Goal: Check status: Check status

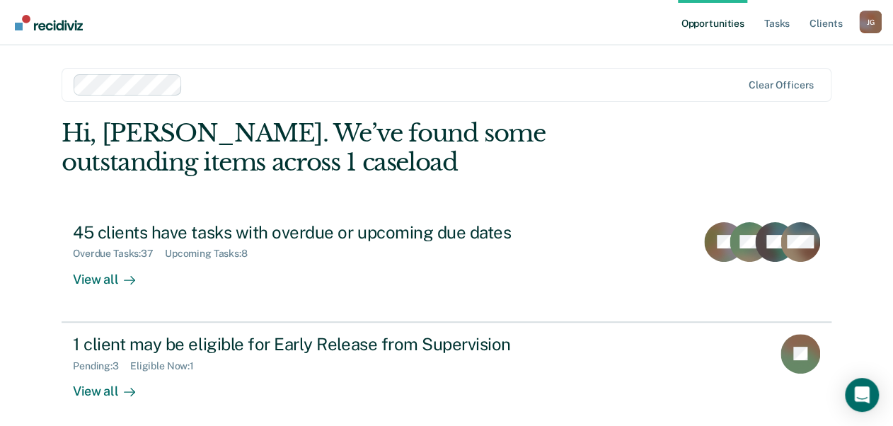
click at [709, 23] on link "Opportunities" at bounding box center [712, 22] width 69 height 45
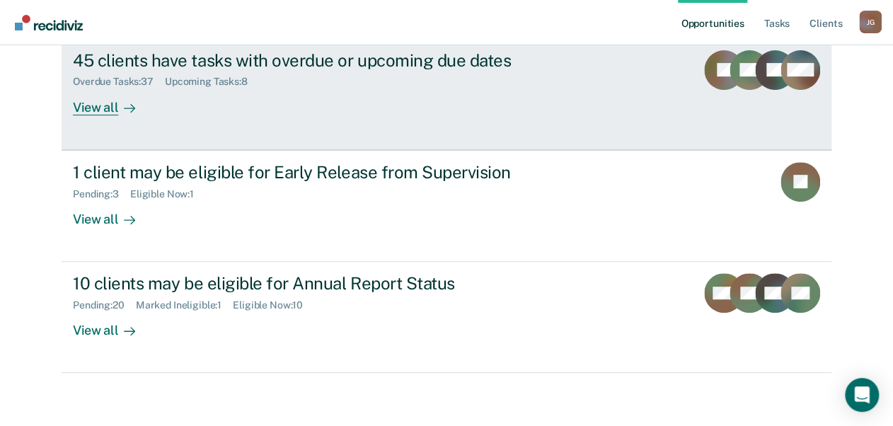
scroll to position [176, 0]
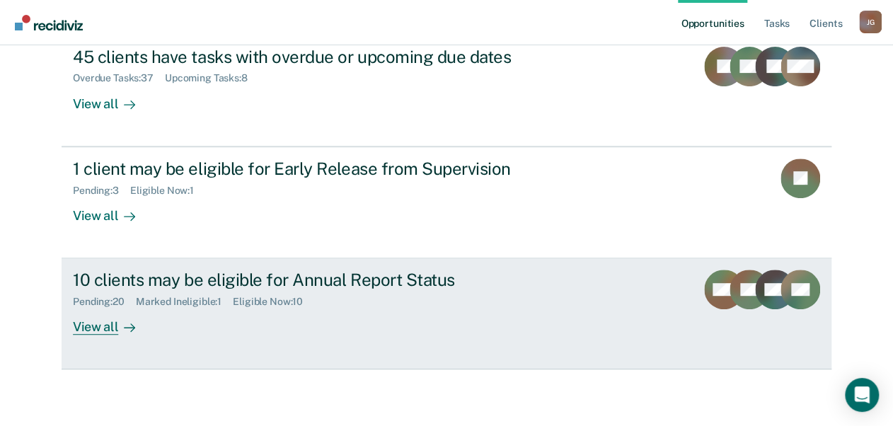
click at [90, 324] on div "View all" at bounding box center [112, 322] width 79 height 28
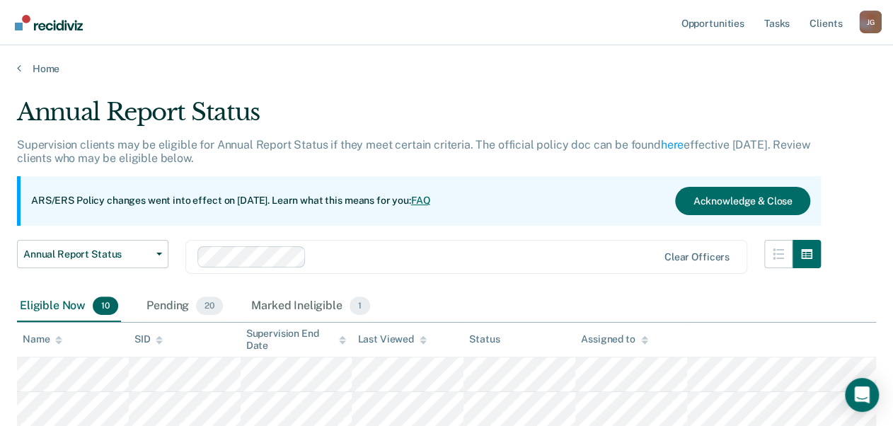
scroll to position [227, 0]
